Goal: Information Seeking & Learning: Understand process/instructions

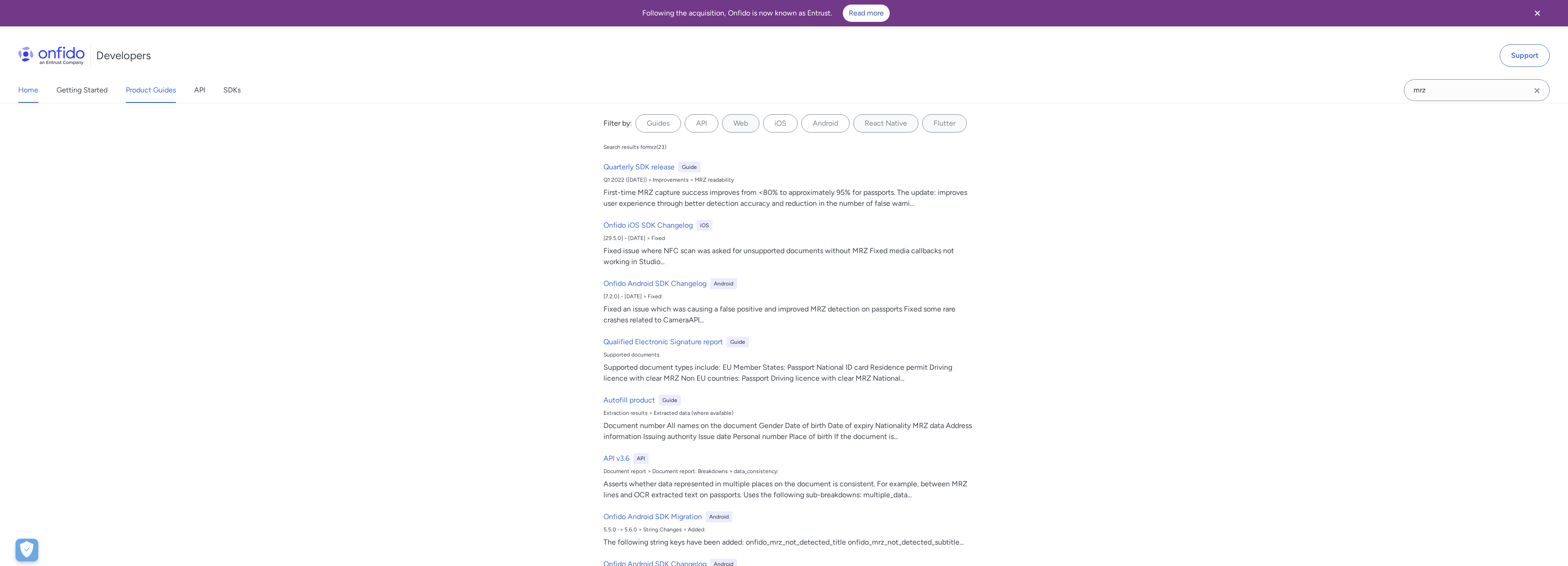
click at [140, 93] on link "Product Guides" at bounding box center [151, 90] width 50 height 26
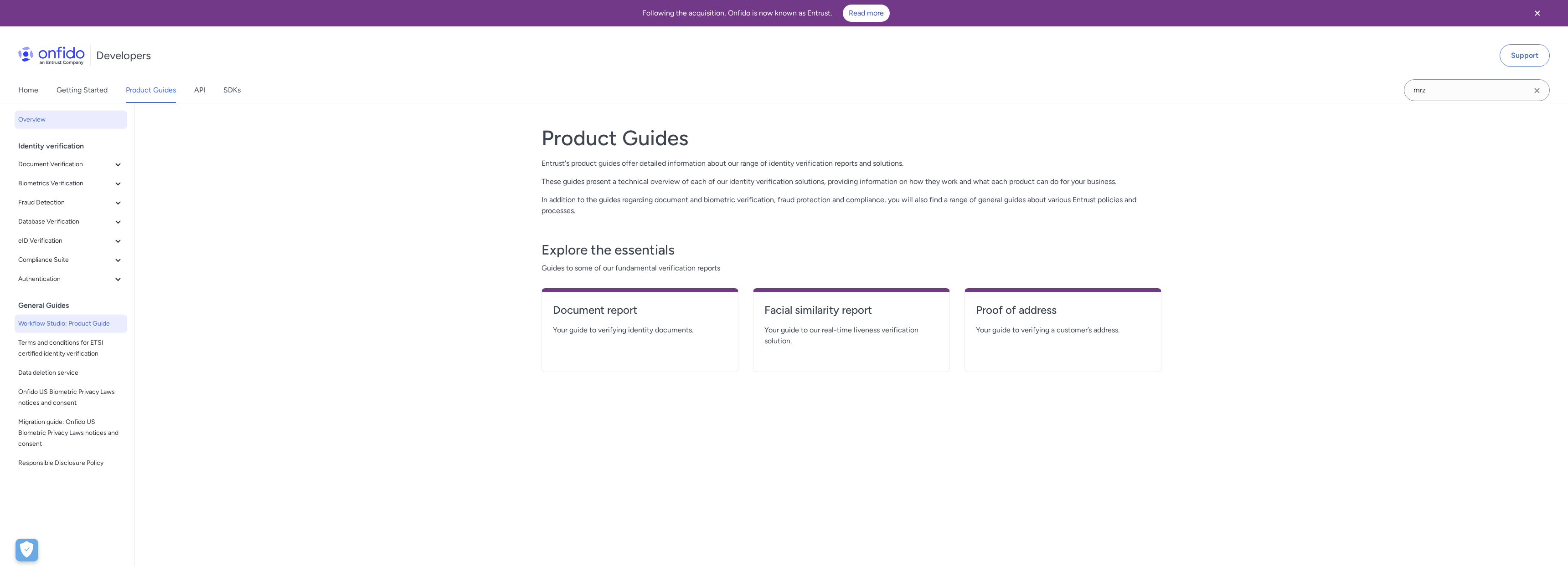
click at [91, 320] on span "Workflow Studio: Product Guide" at bounding box center [71, 324] width 105 height 11
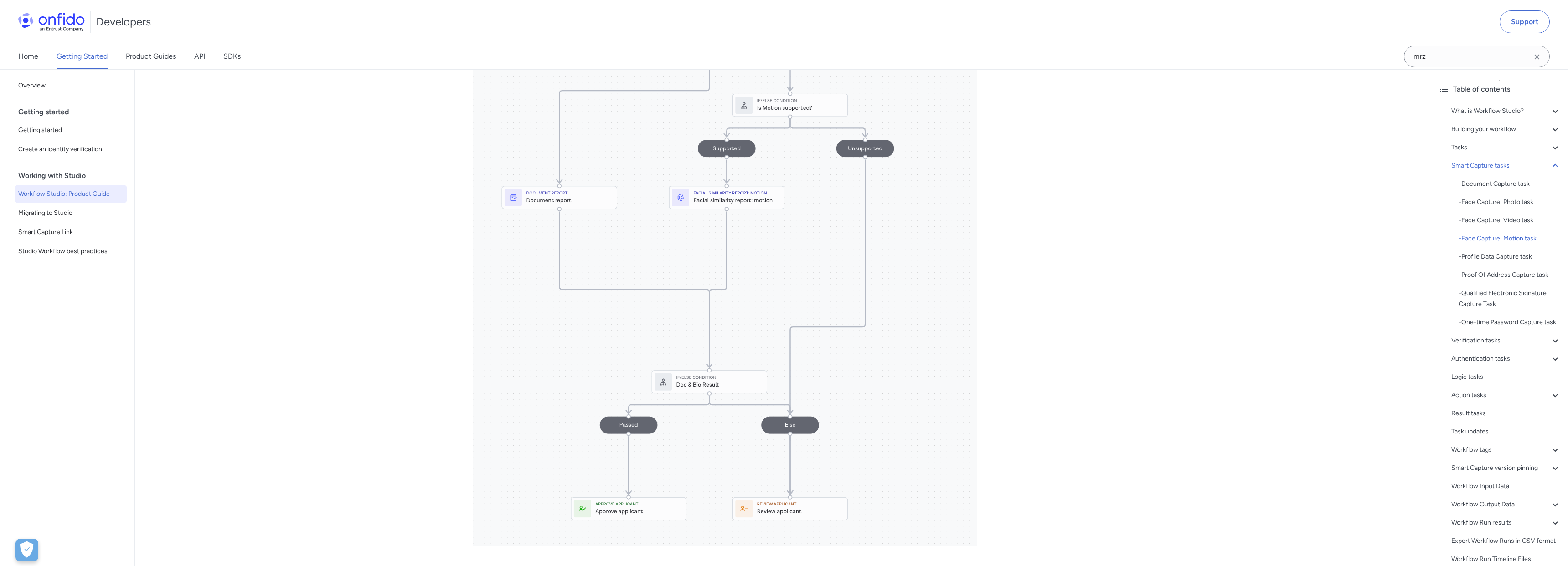
scroll to position [5281, 0]
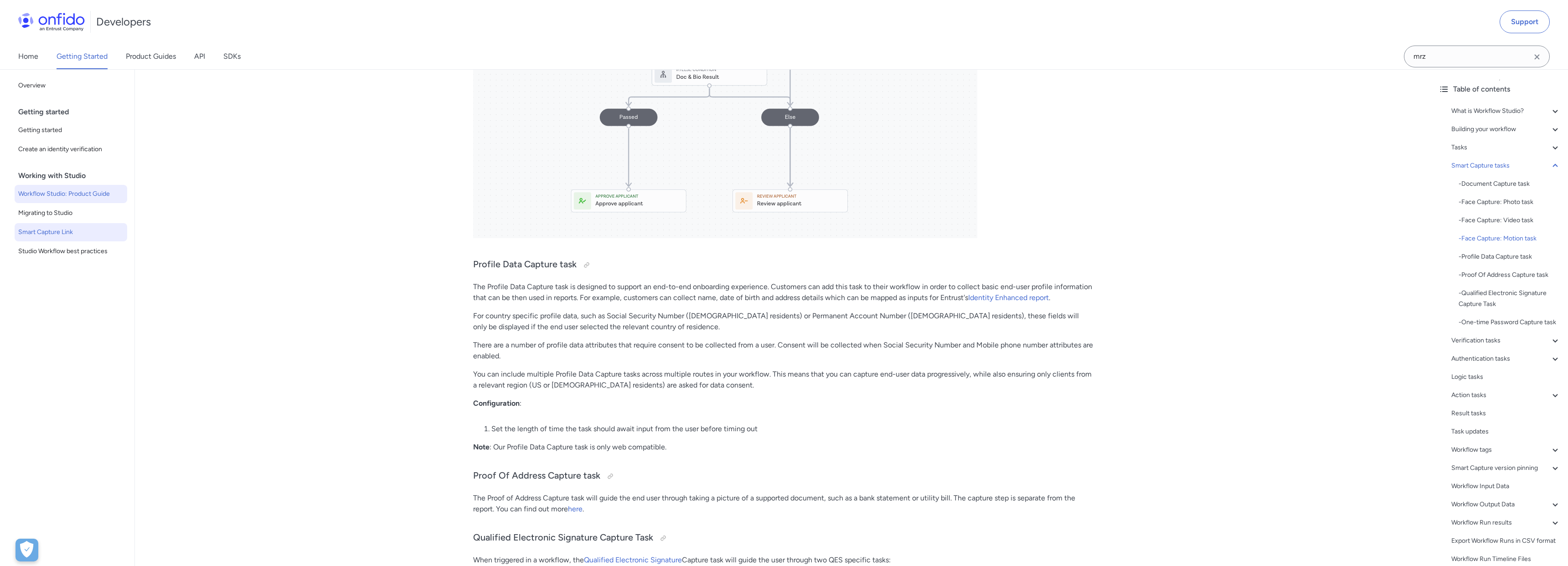
click at [46, 236] on span "Smart Capture Link" at bounding box center [71, 233] width 105 height 11
